Goal: Obtain resource: Obtain resource

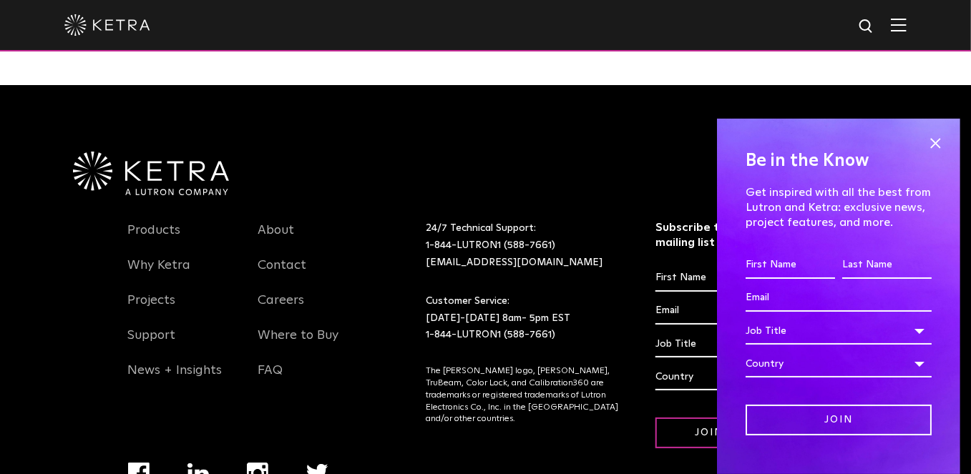
scroll to position [2417, 0]
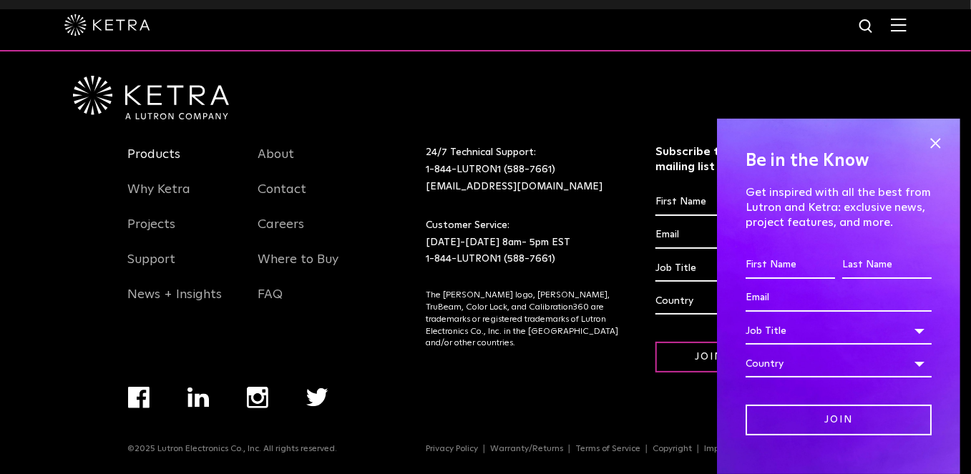
click at [164, 163] on link "Products" at bounding box center [154, 163] width 53 height 33
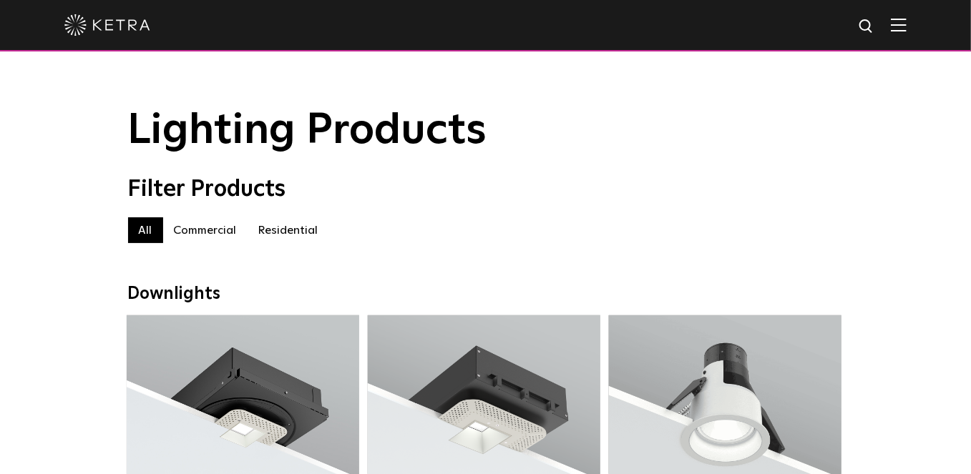
click at [861, 24] on img at bounding box center [867, 27] width 18 height 18
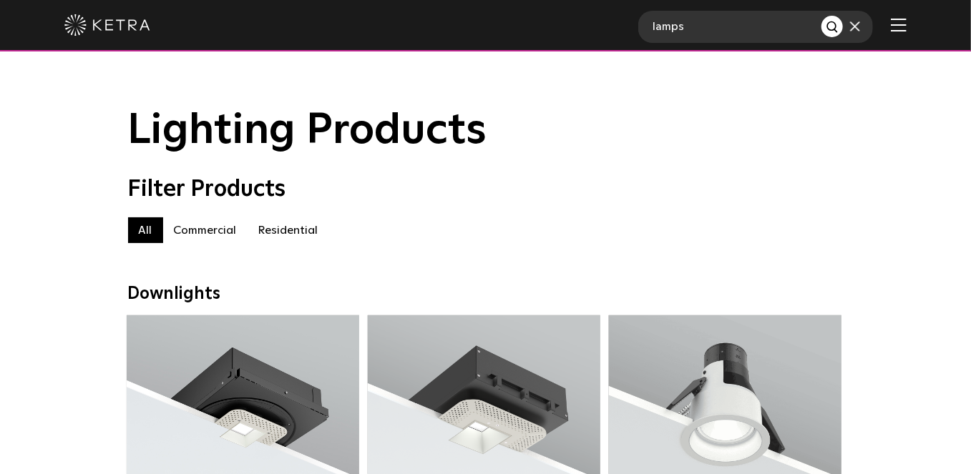
type input "lamps"
click at [821, 16] on button "Search" at bounding box center [831, 26] width 21 height 21
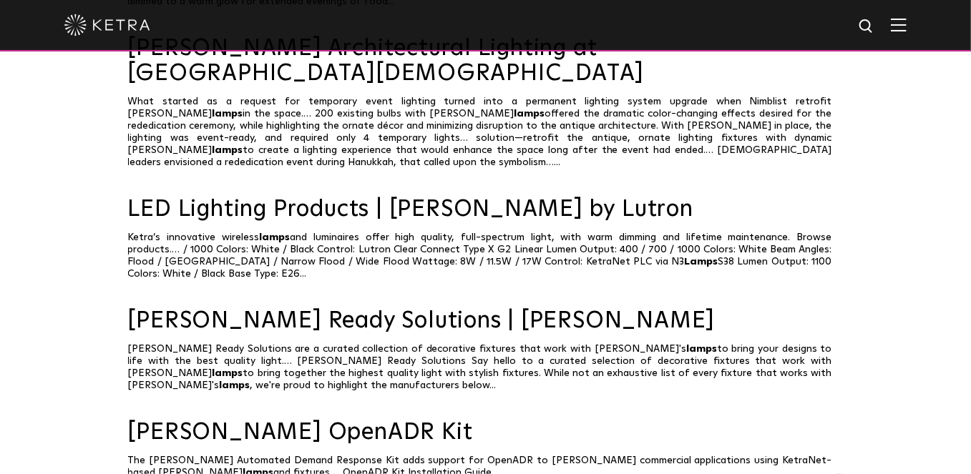
scroll to position [604, 0]
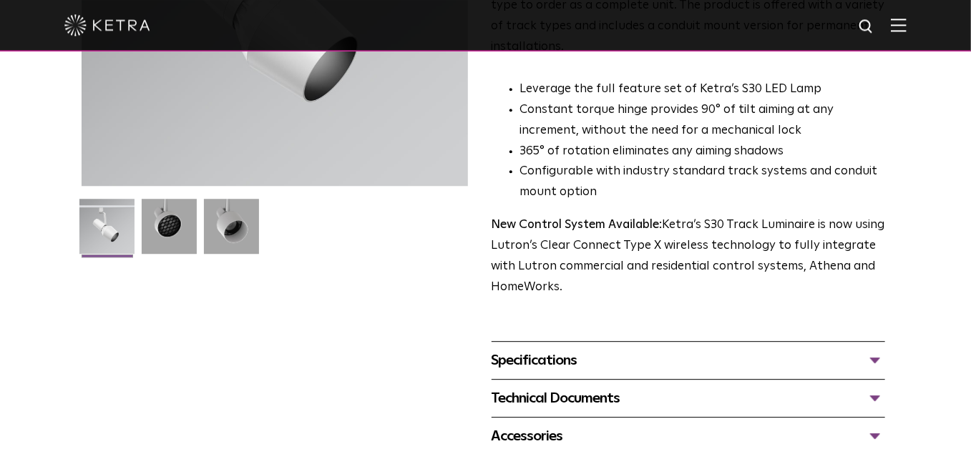
scroll to position [302, 0]
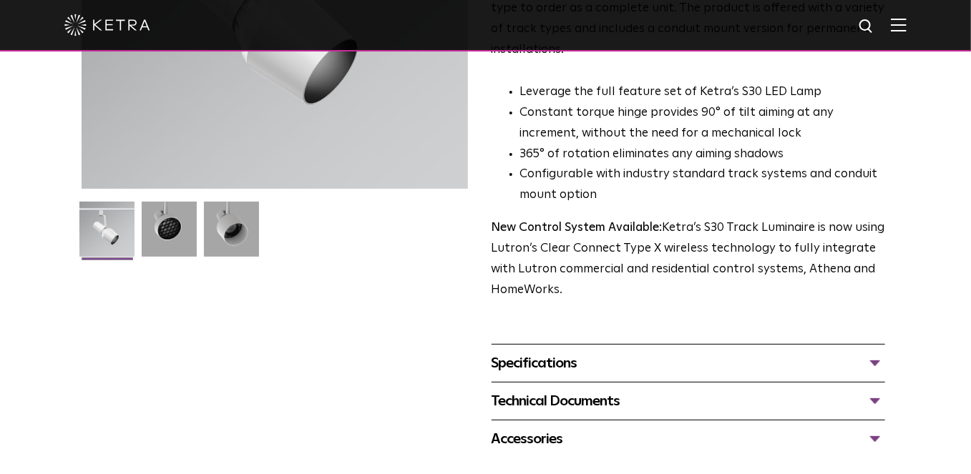
click at [526, 352] on div "Specifications" at bounding box center [688, 363] width 394 height 23
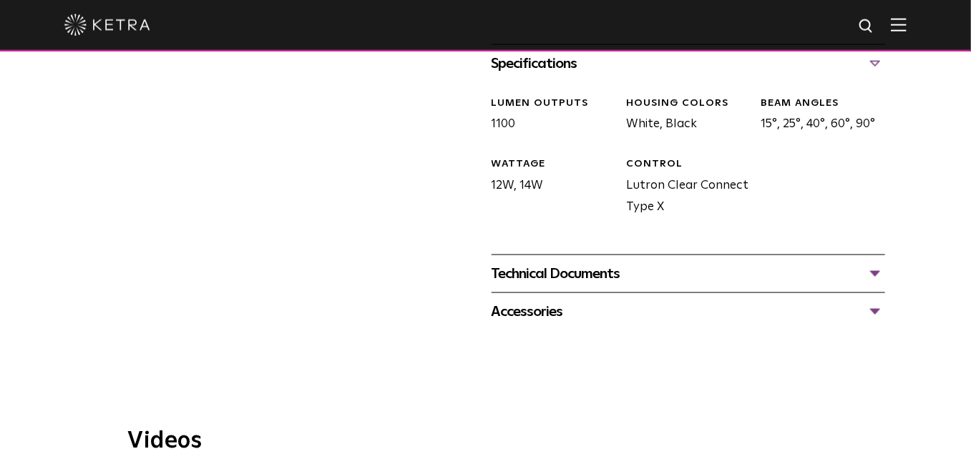
scroll to position [604, 0]
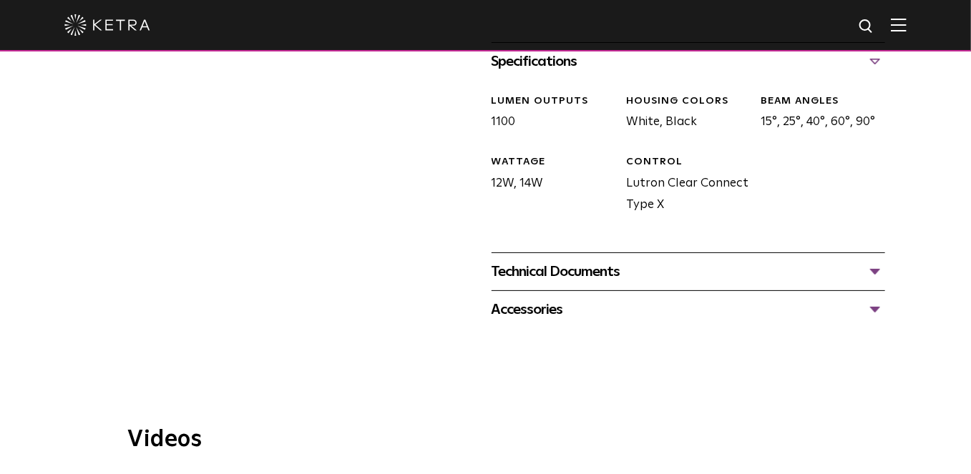
click at [583, 260] on div "Technical Documents" at bounding box center [688, 271] width 394 height 23
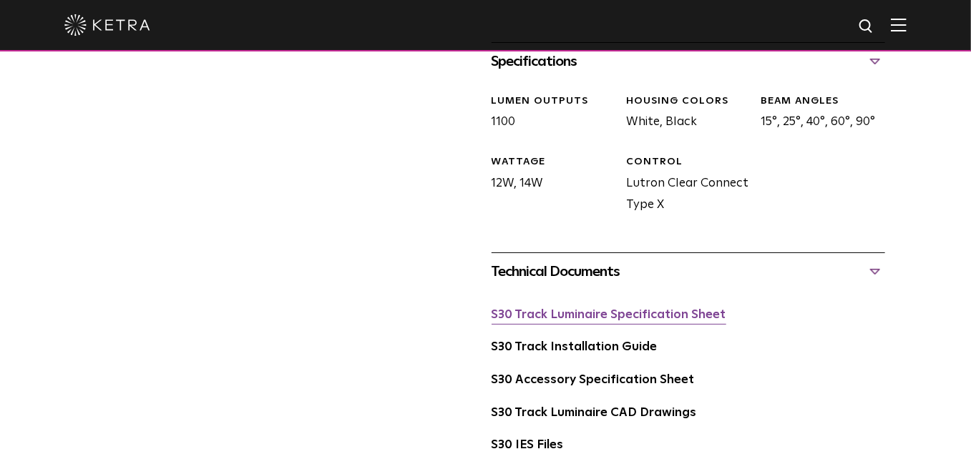
click at [598, 309] on link "S30 Track Luminaire Specification Sheet" at bounding box center [608, 315] width 235 height 12
